Goal: Task Accomplishment & Management: Complete application form

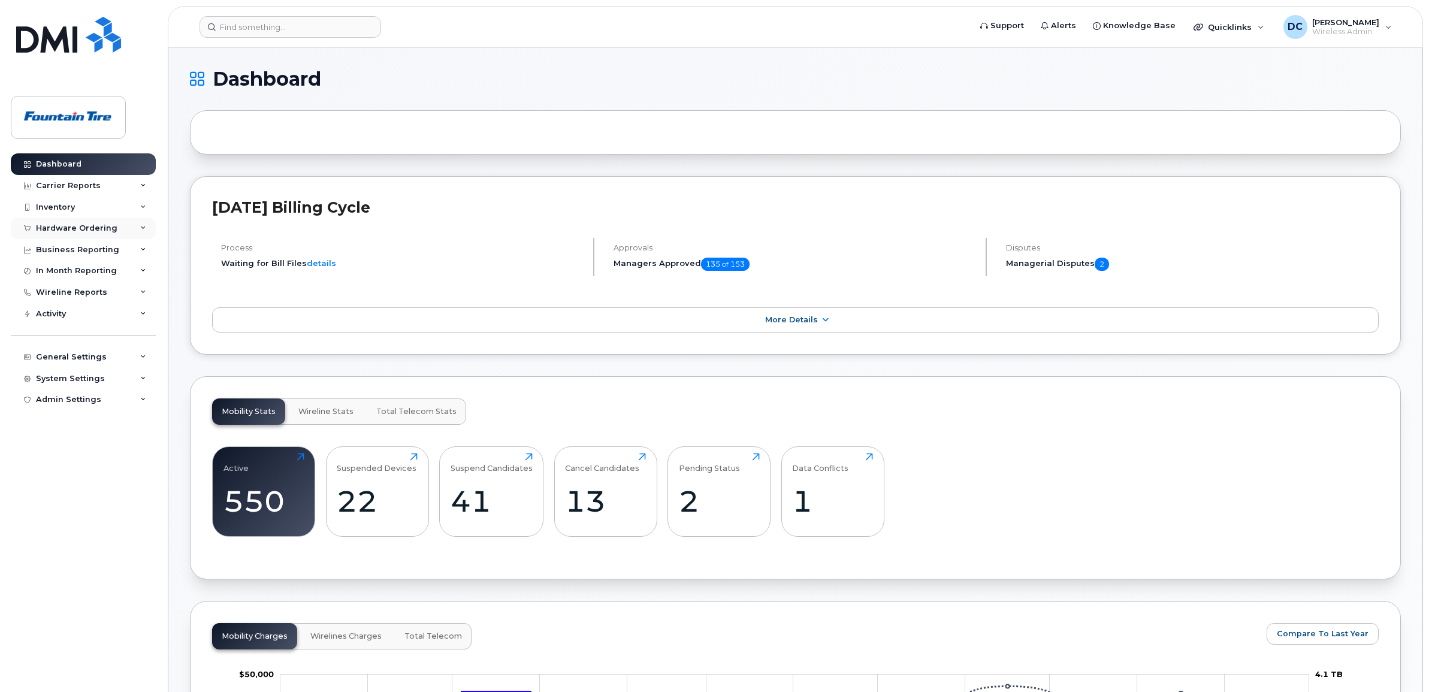
click at [39, 233] on div "Hardware Ordering" at bounding box center [77, 229] width 82 height 10
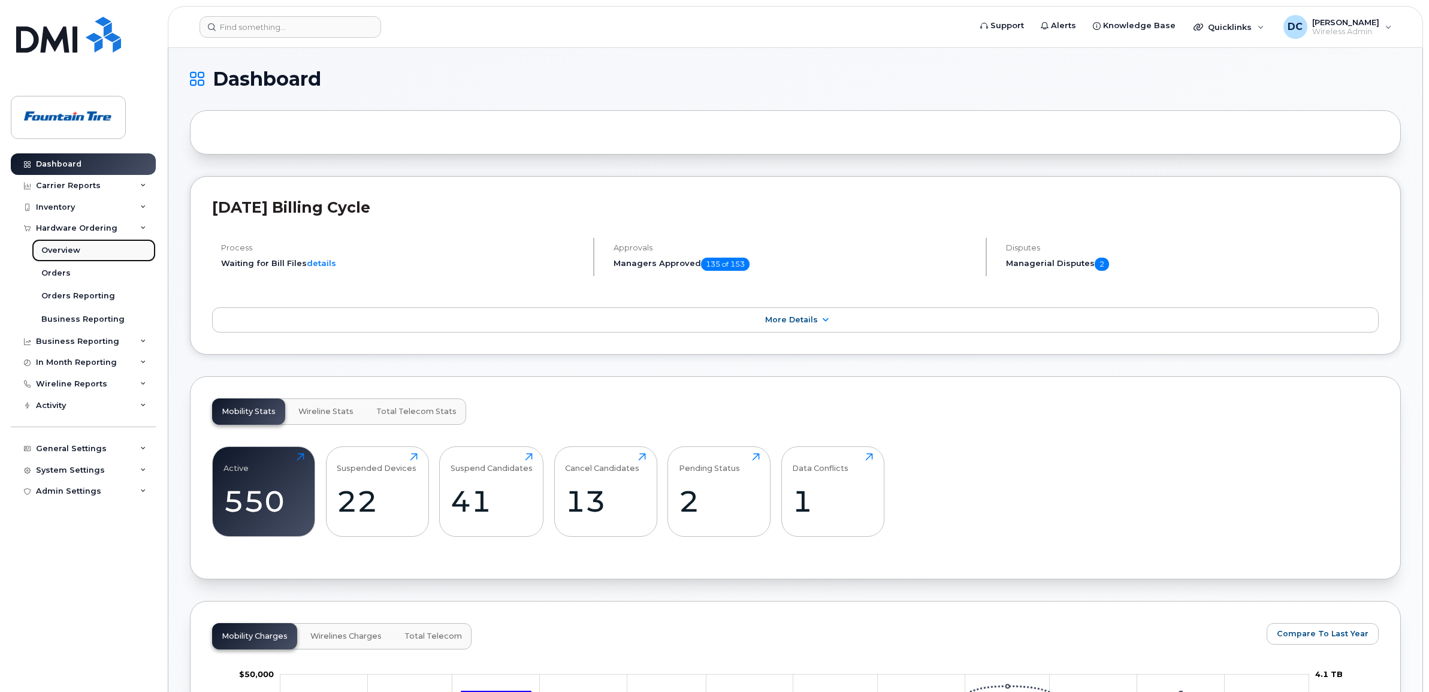
click at [51, 252] on div "Overview" at bounding box center [60, 250] width 39 height 11
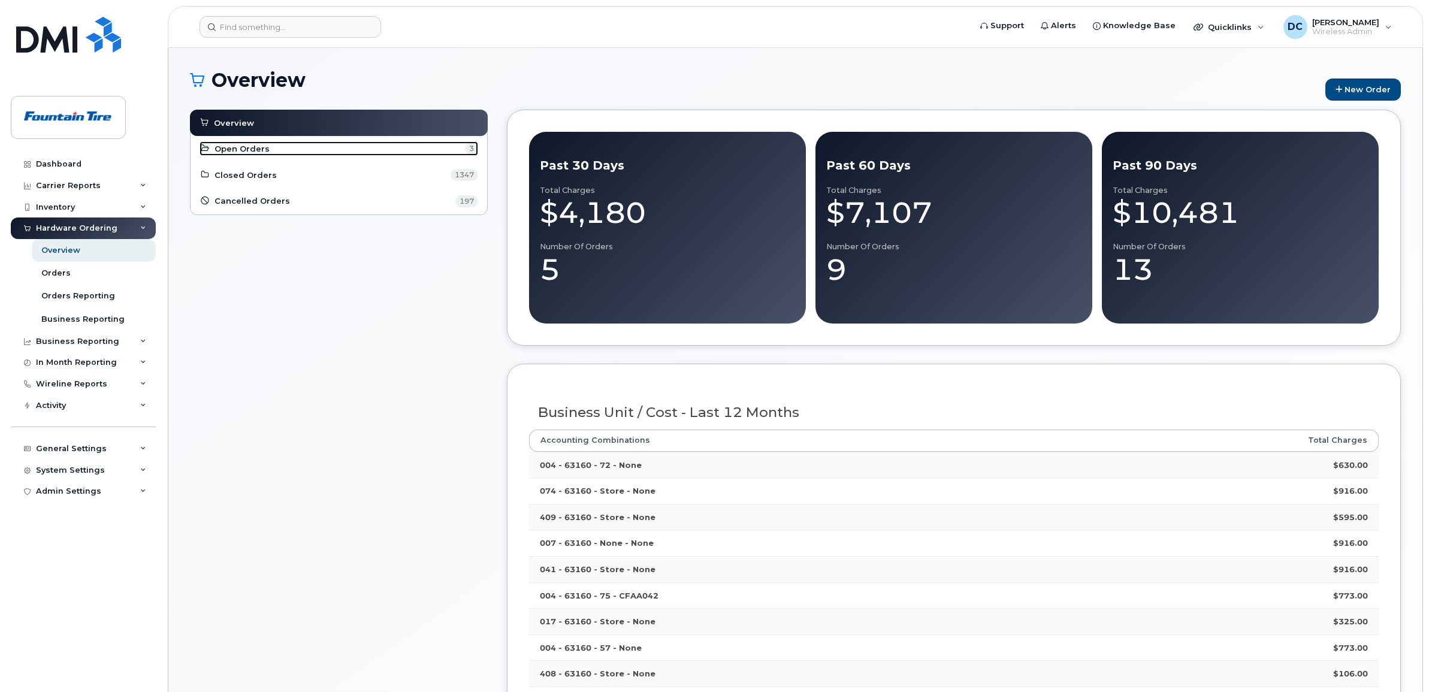
click at [244, 148] on span "Open Orders" at bounding box center [242, 148] width 55 height 11
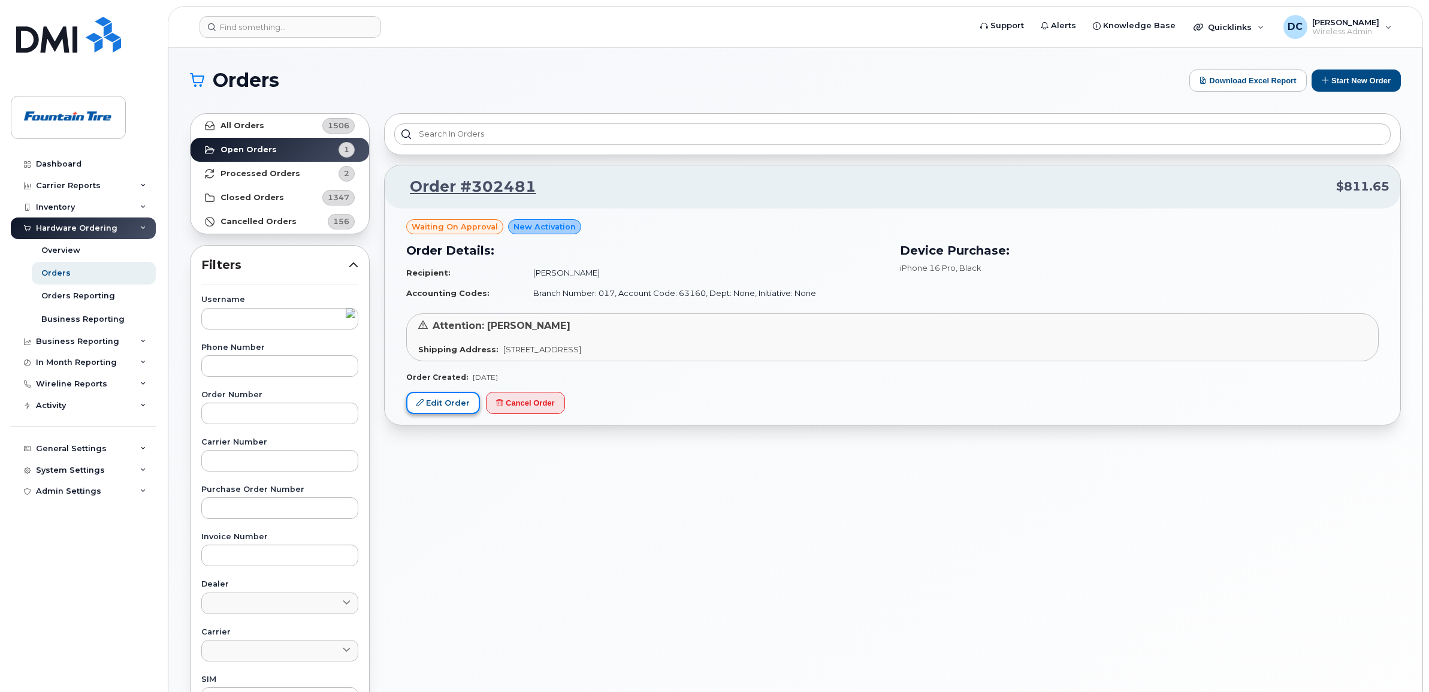
click at [449, 405] on link "Edit Order" at bounding box center [443, 403] width 74 height 22
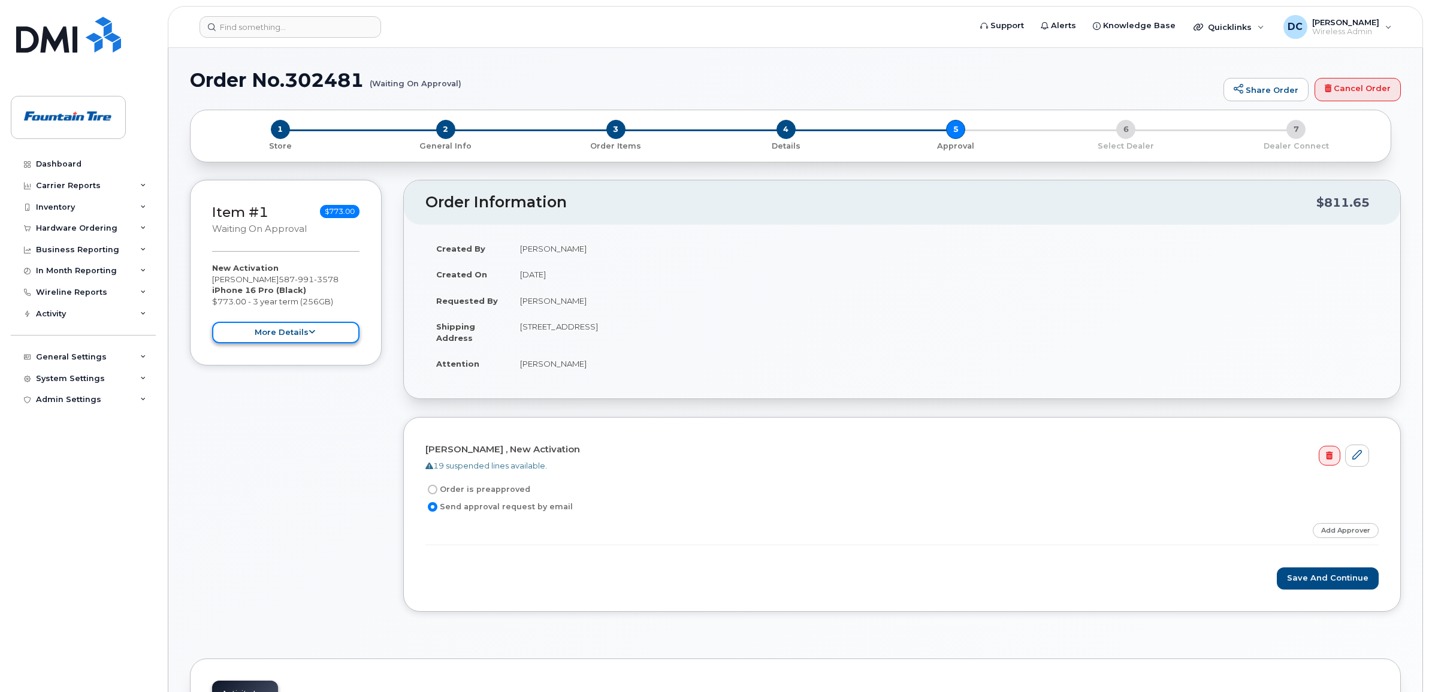
click at [294, 330] on button "more details" at bounding box center [285, 333] width 147 height 22
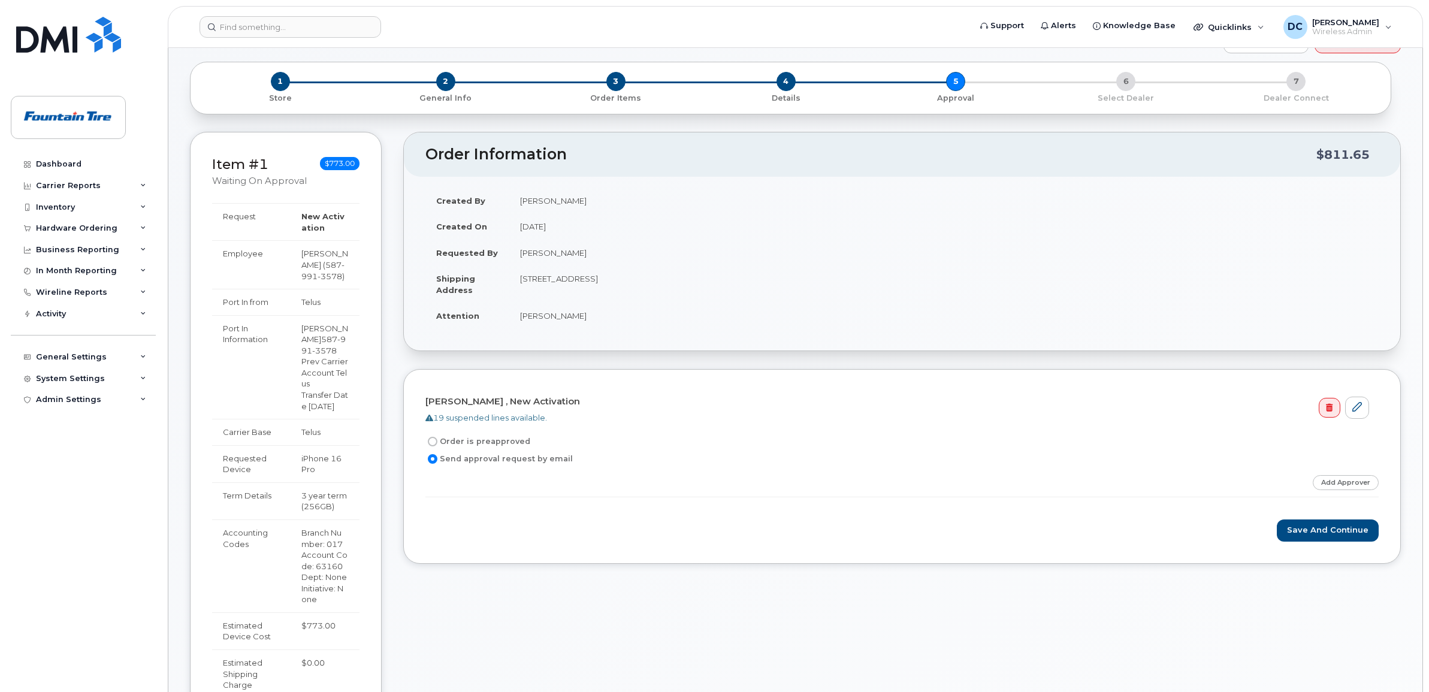
scroll to position [75, 0]
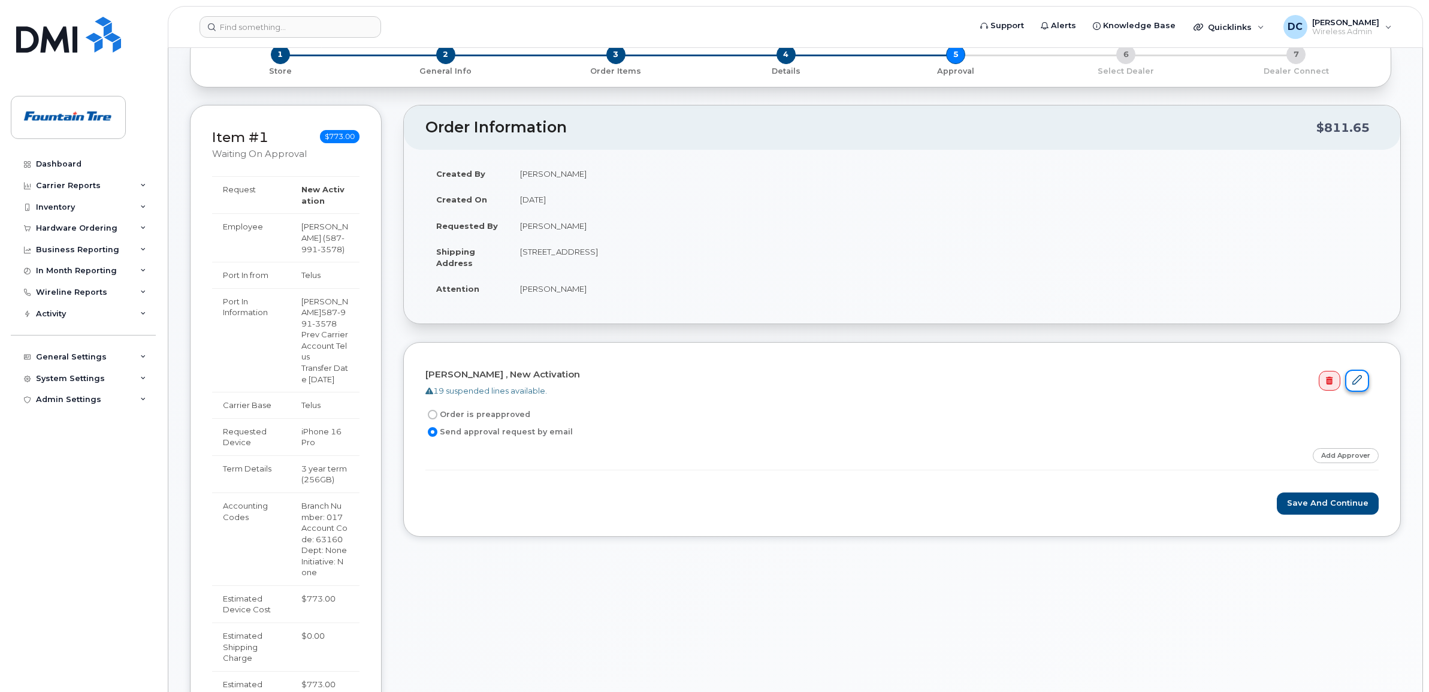
click at [1359, 382] on icon at bounding box center [1358, 380] width 10 height 10
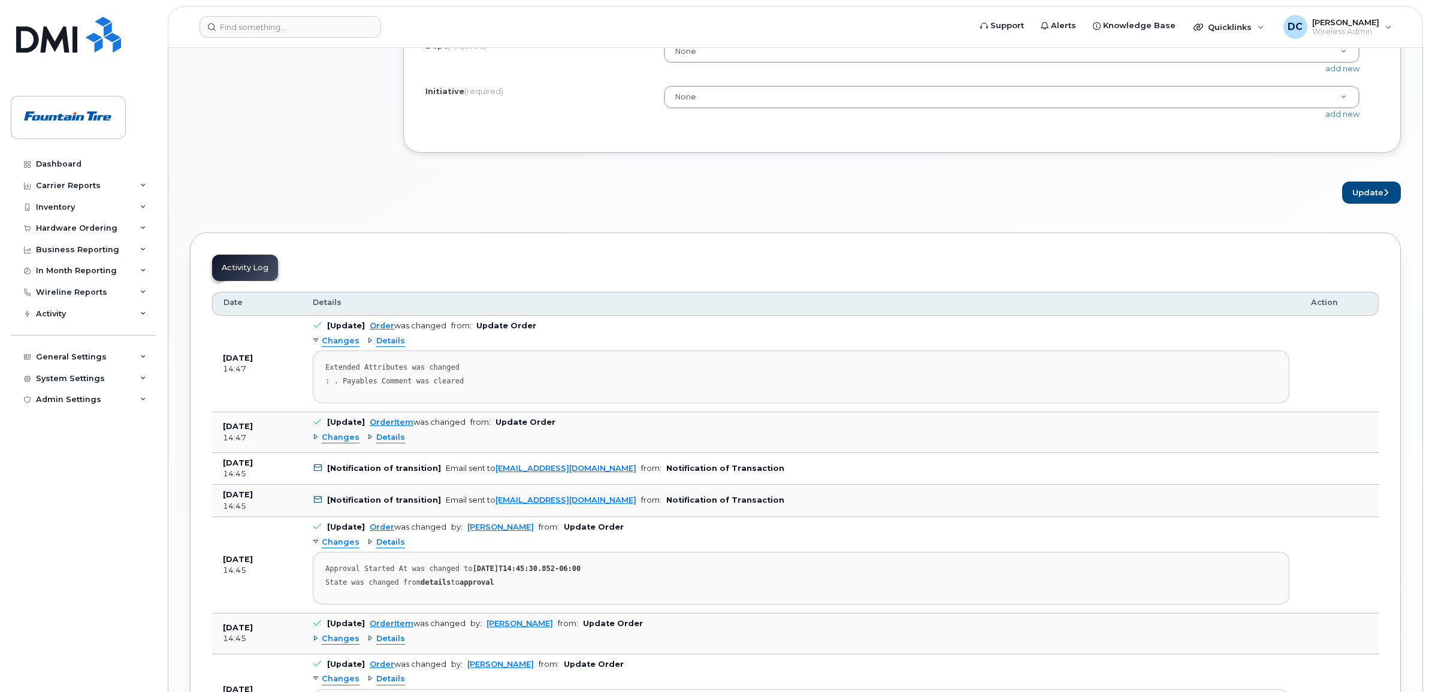
scroll to position [1199, 0]
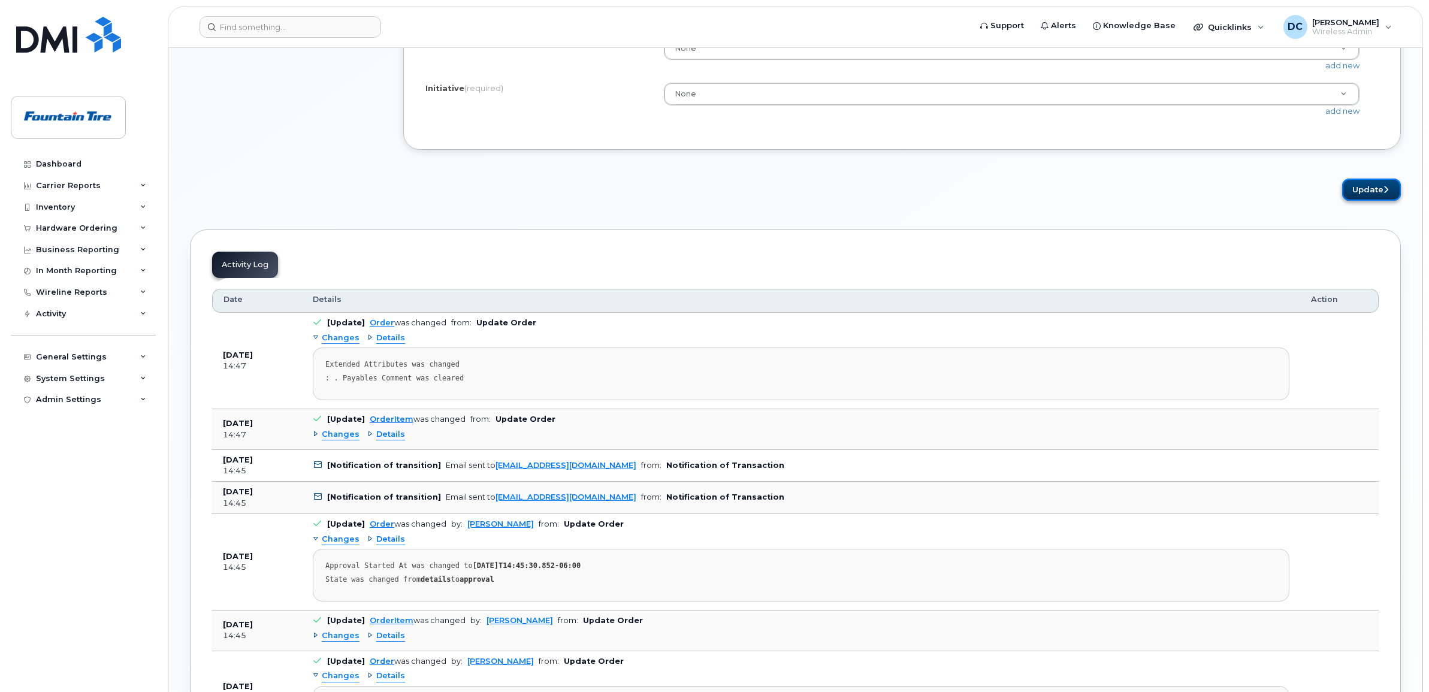
click at [1372, 189] on button "Update" at bounding box center [1371, 190] width 59 height 22
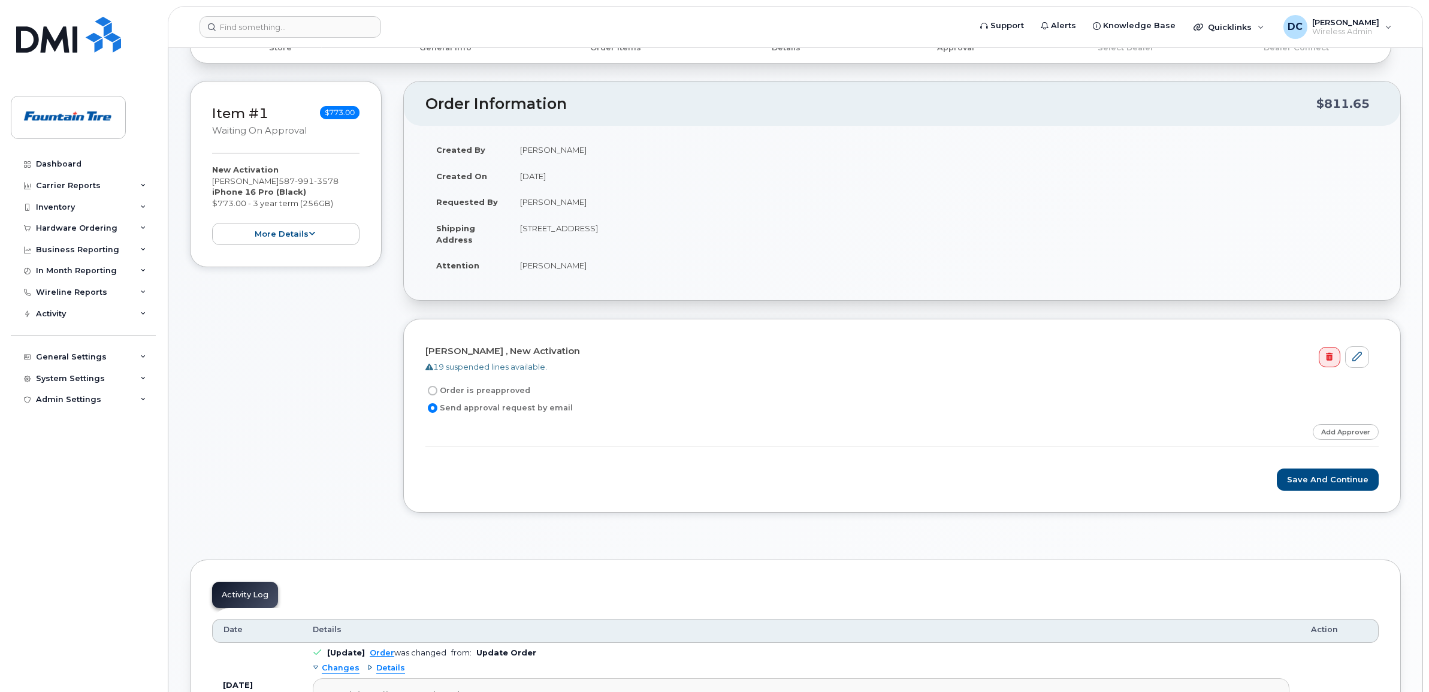
scroll to position [225, 0]
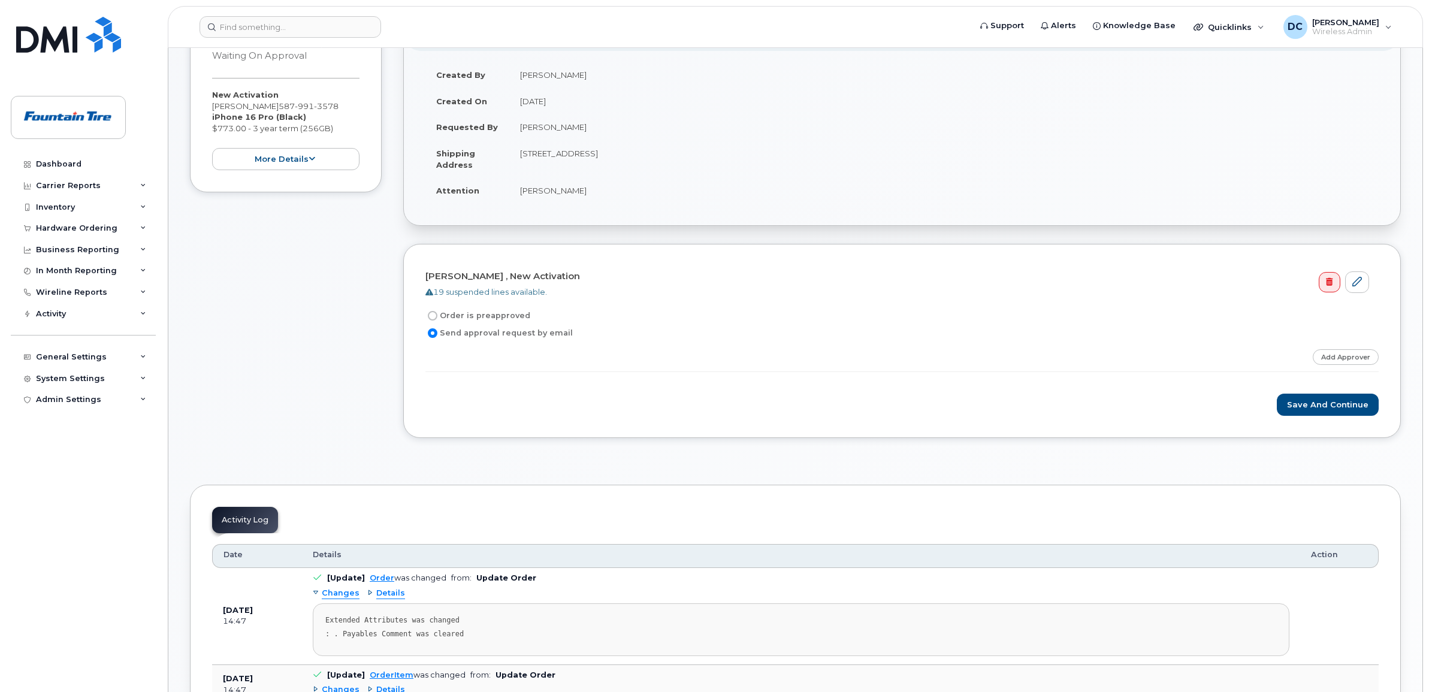
click at [436, 318] on input "Order is preapproved" at bounding box center [433, 316] width 10 height 10
radio input "true"
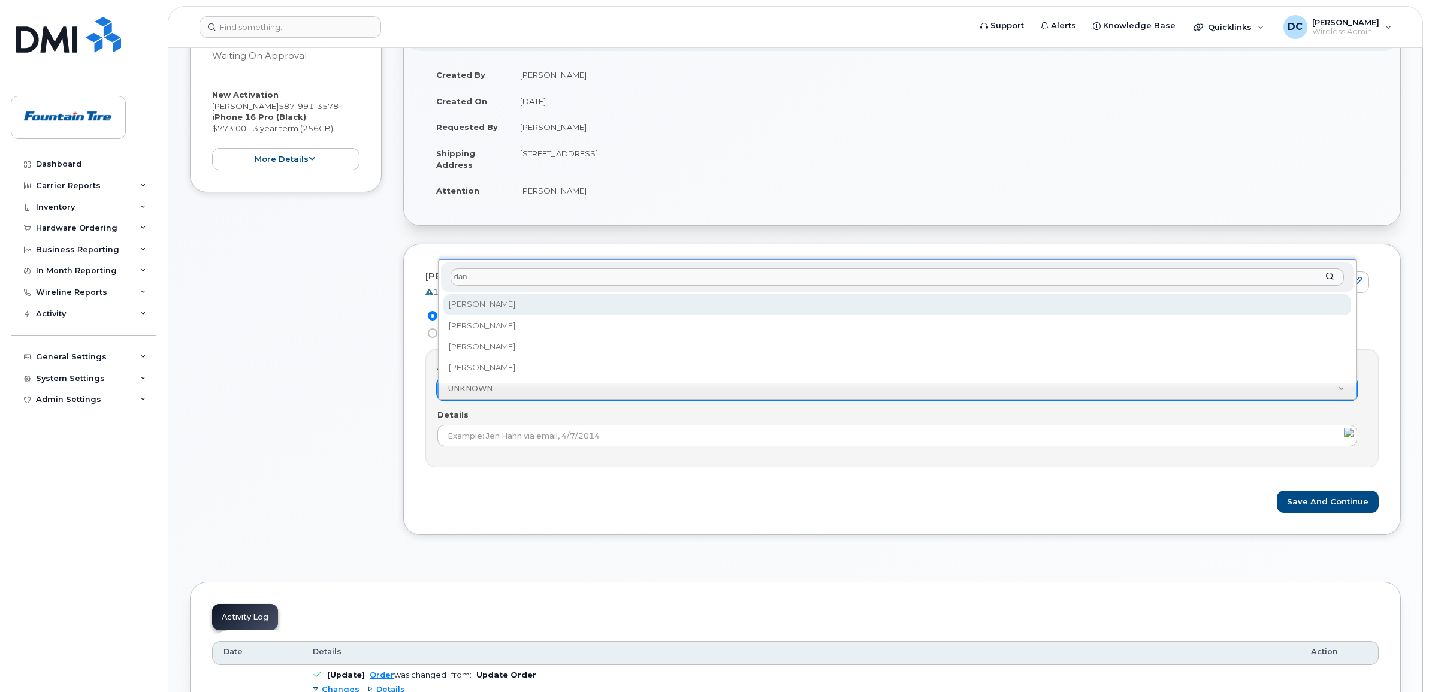
type input "dan"
select select "273076"
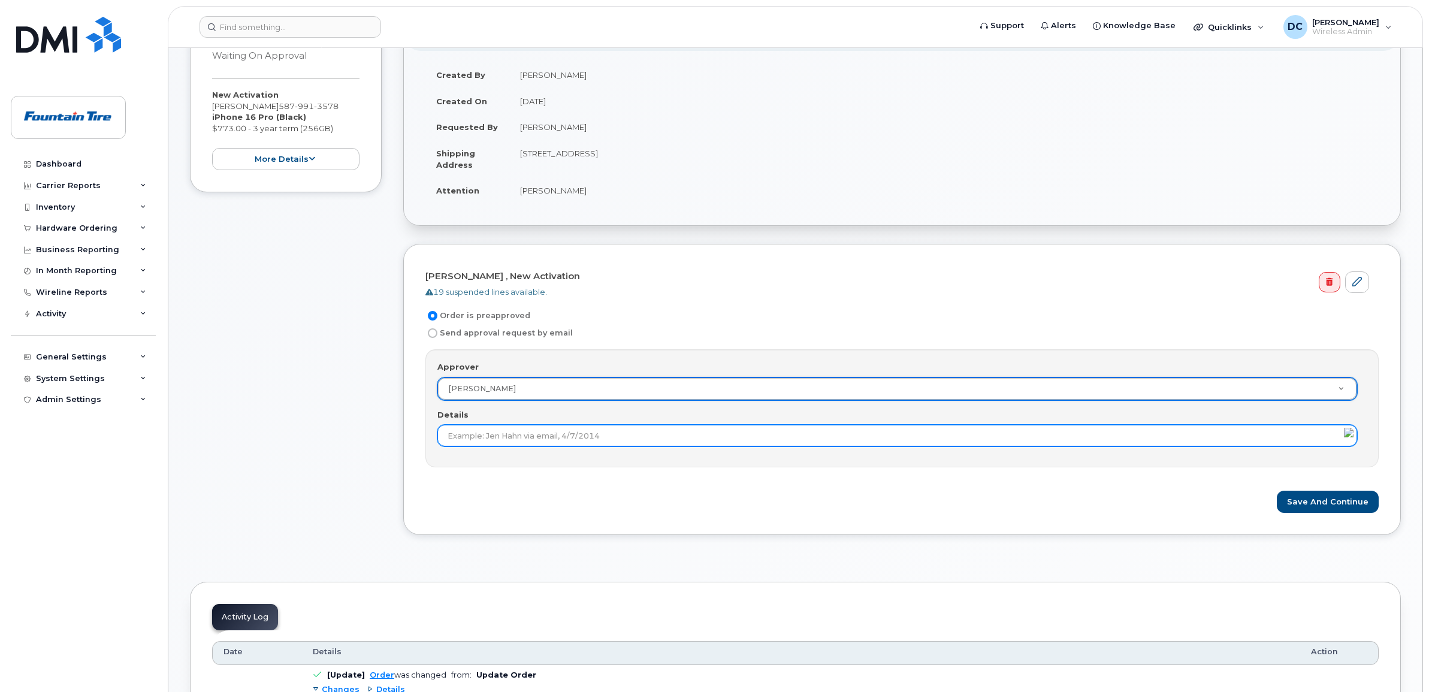
click at [613, 436] on input "Details" at bounding box center [897, 436] width 920 height 22
type input "Approved"
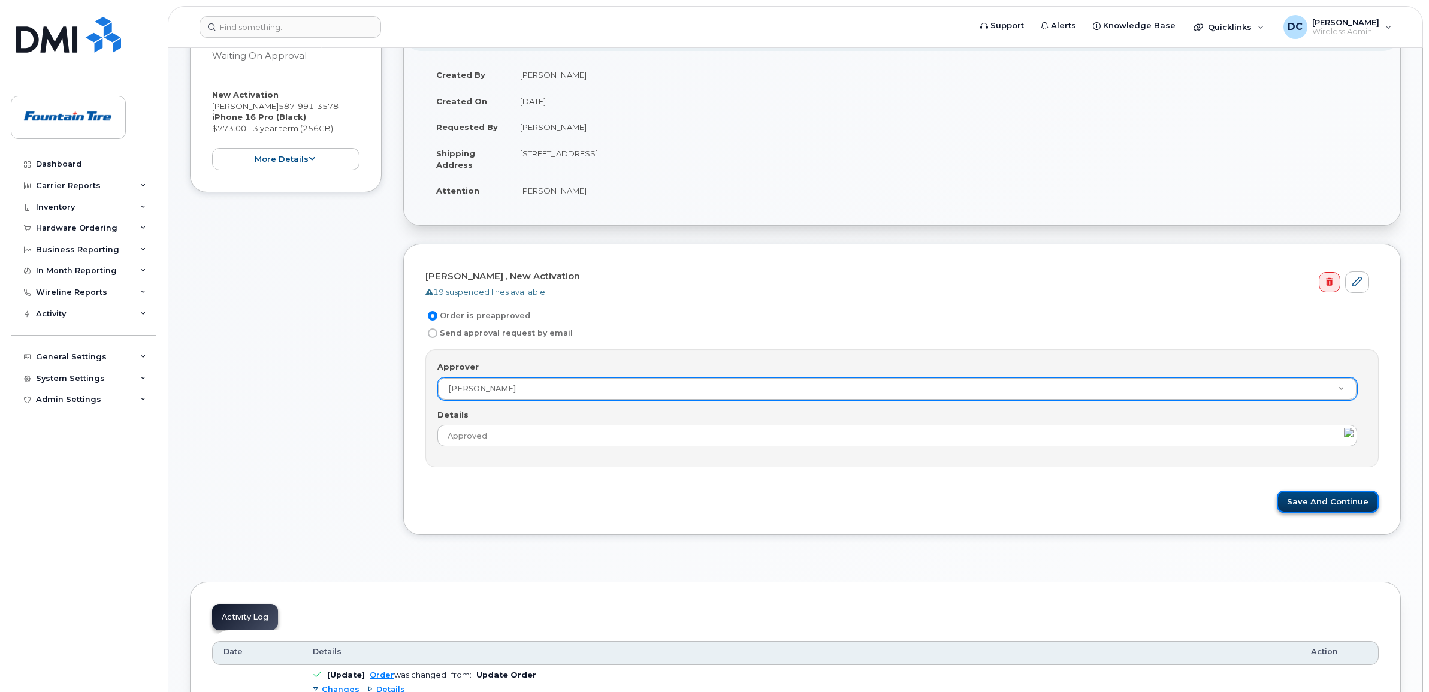
click at [1302, 503] on button "Save and Continue" at bounding box center [1328, 502] width 102 height 22
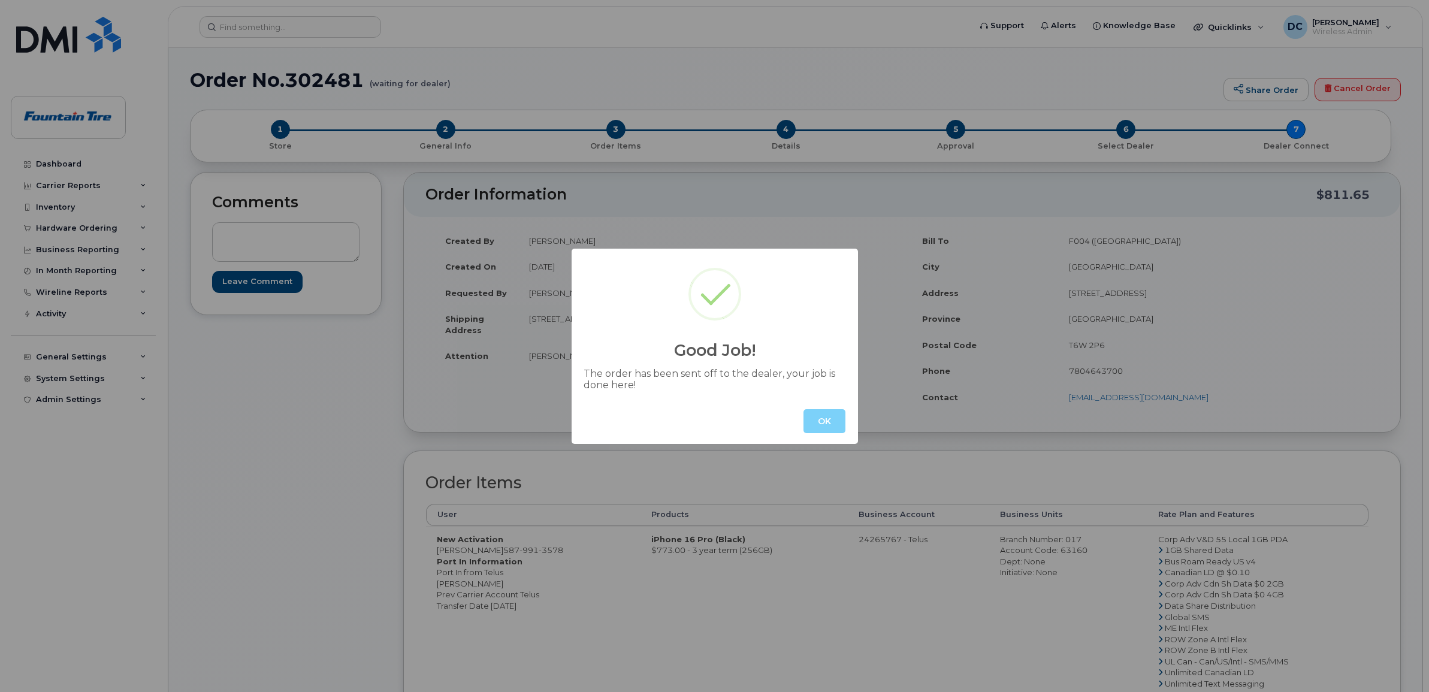
click at [828, 421] on button "OK" at bounding box center [825, 421] width 42 height 24
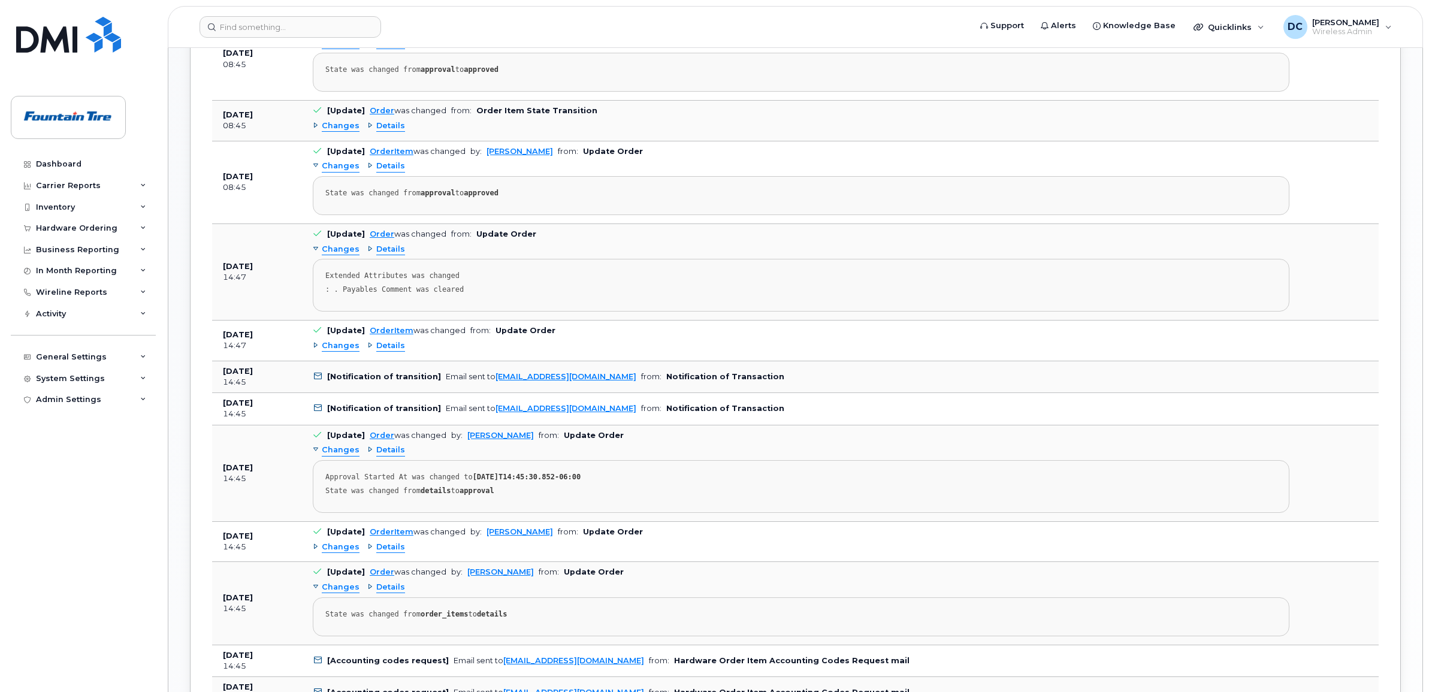
scroll to position [824, 0]
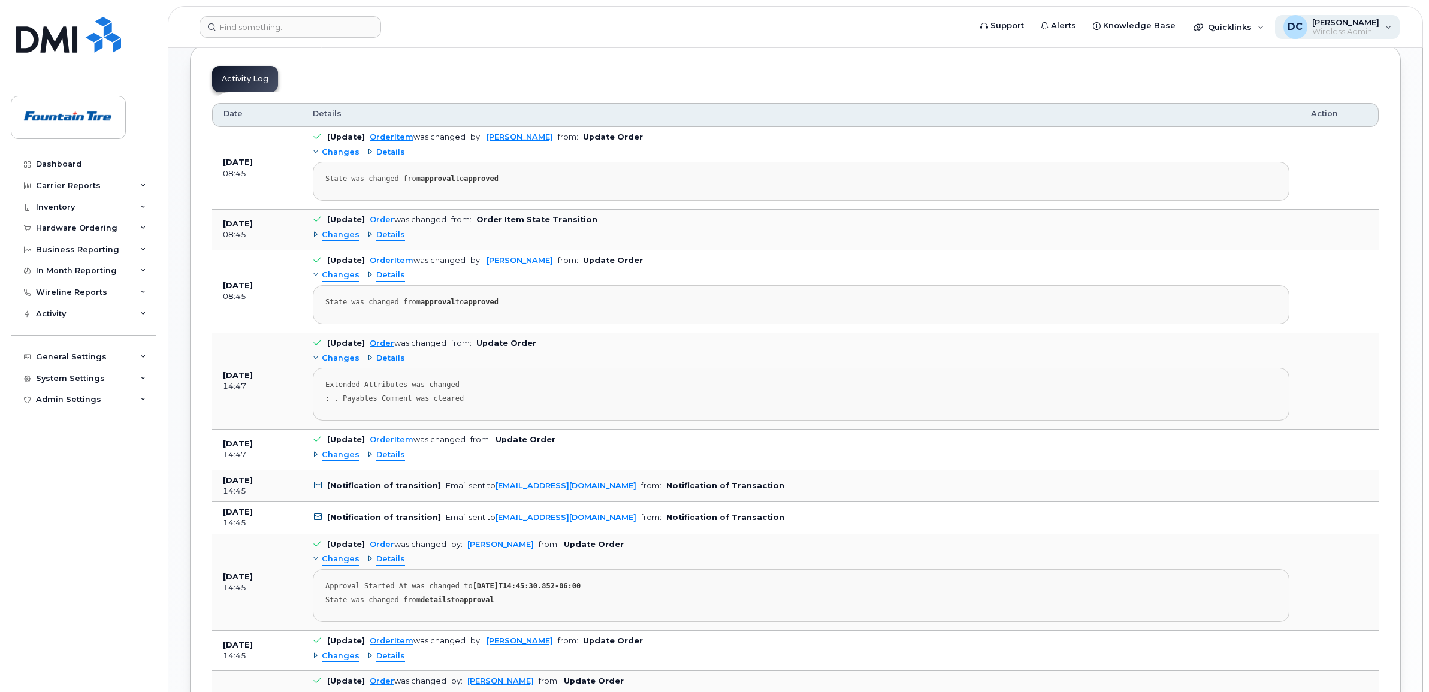
click at [1361, 21] on span "[PERSON_NAME]" at bounding box center [1345, 22] width 67 height 10
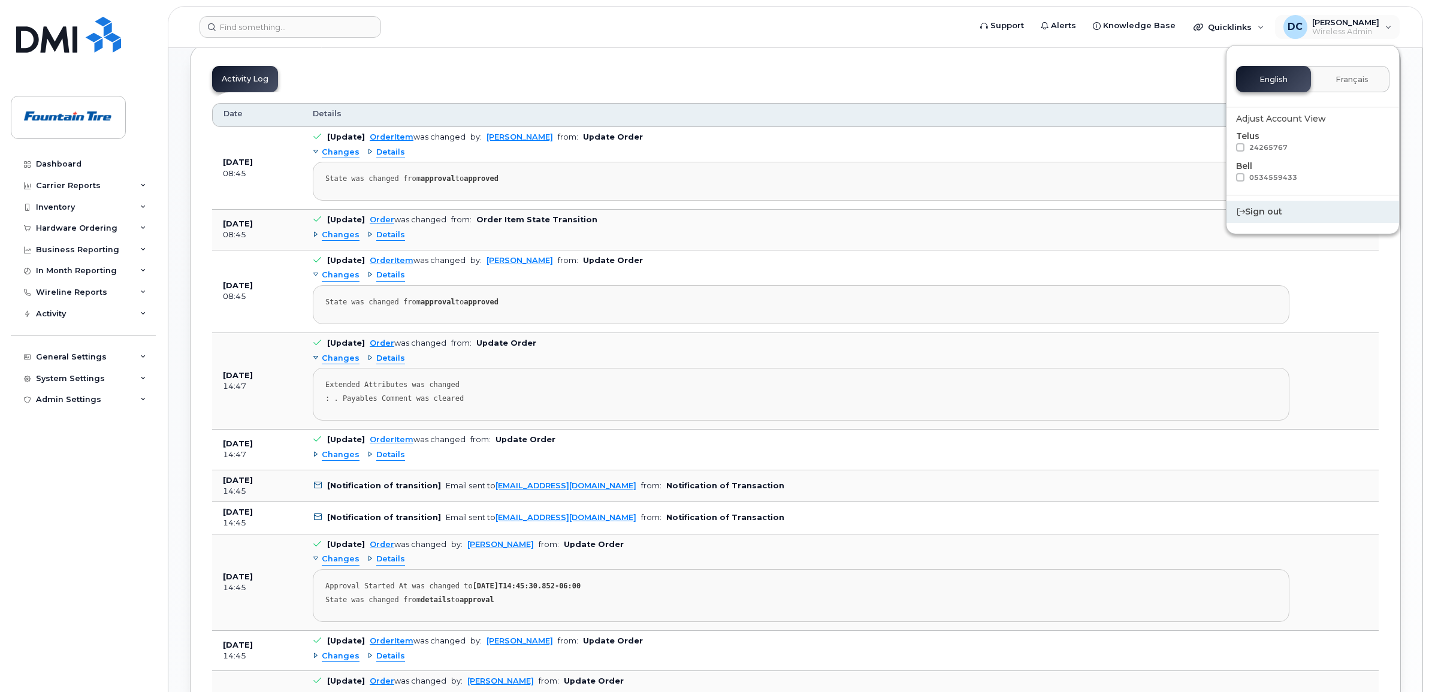
click at [1260, 209] on div "Sign out" at bounding box center [1313, 212] width 173 height 22
